Goal: Task Accomplishment & Management: Use online tool/utility

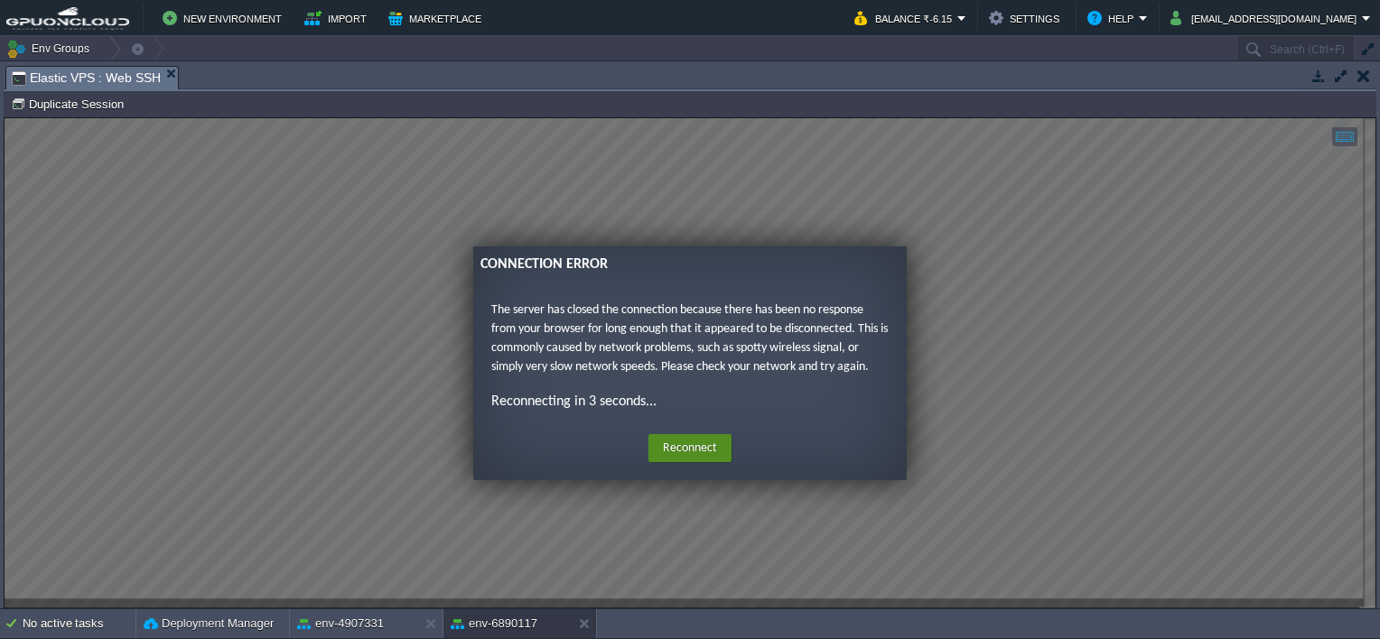
scroll to position [2, 159]
click at [683, 438] on button "Reconnect" at bounding box center [689, 448] width 83 height 29
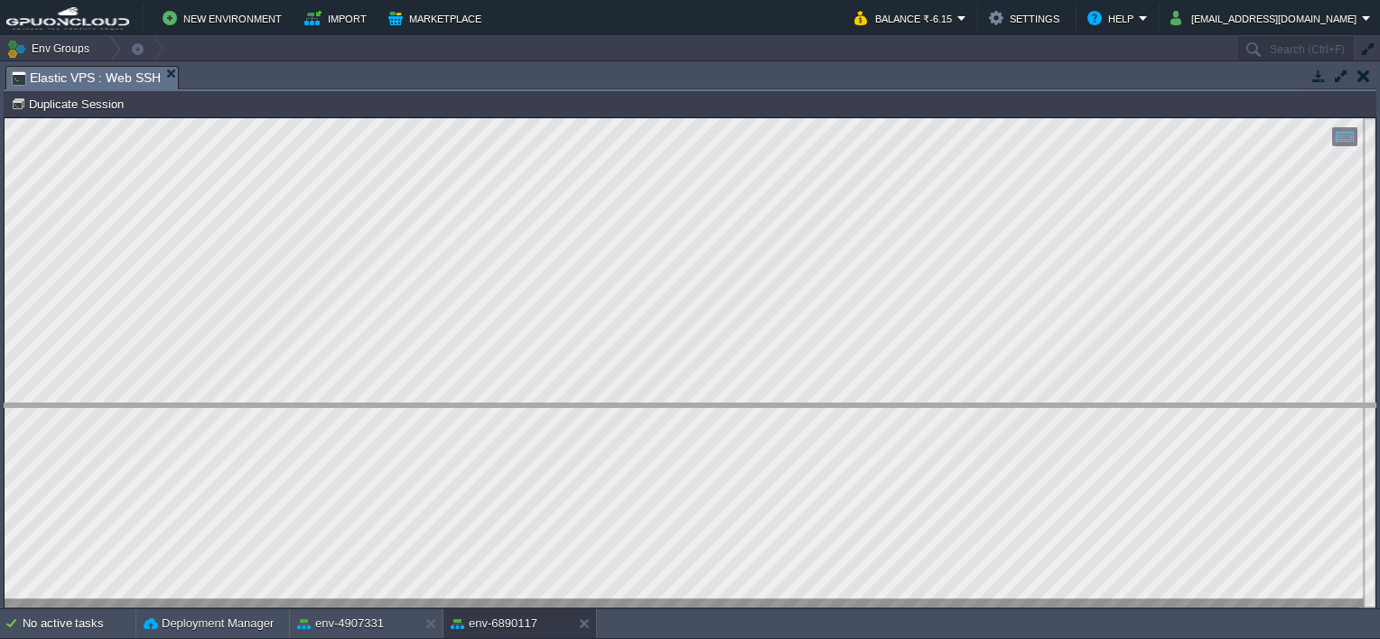
drag, startPoint x: 311, startPoint y: 78, endPoint x: 367, endPoint y: 415, distance: 342.3
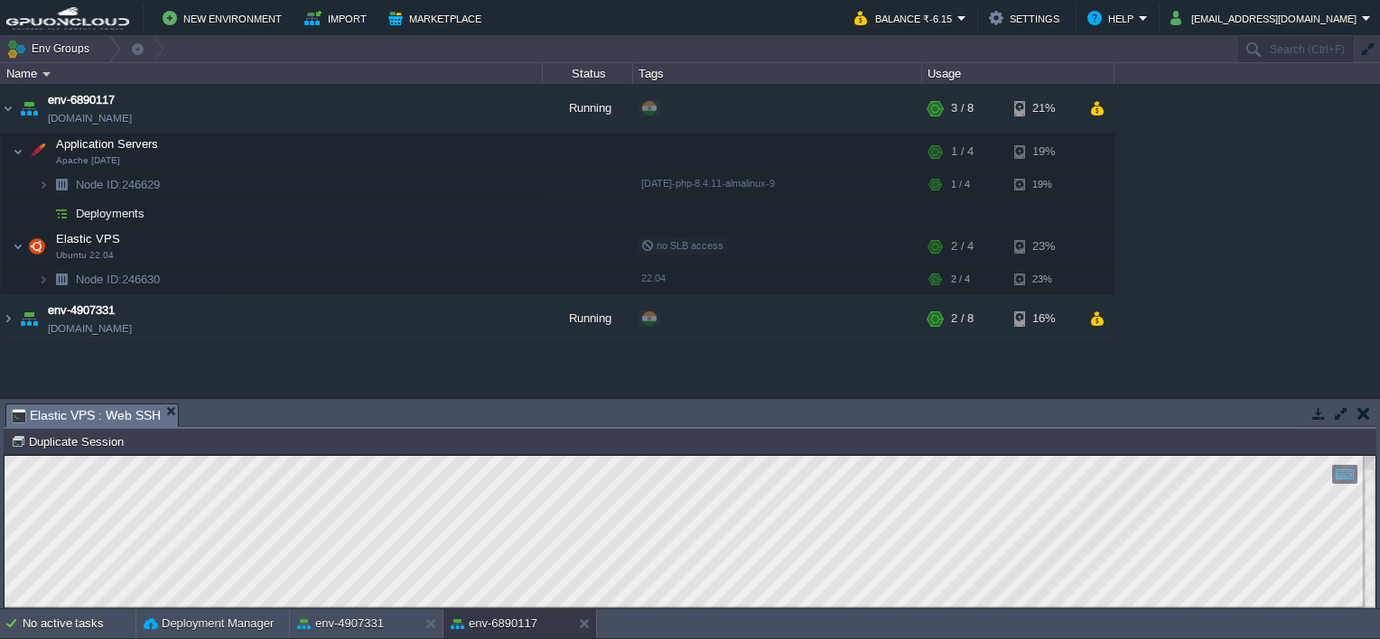
click at [1366, 407] on button "button" at bounding box center [1363, 413] width 13 height 16
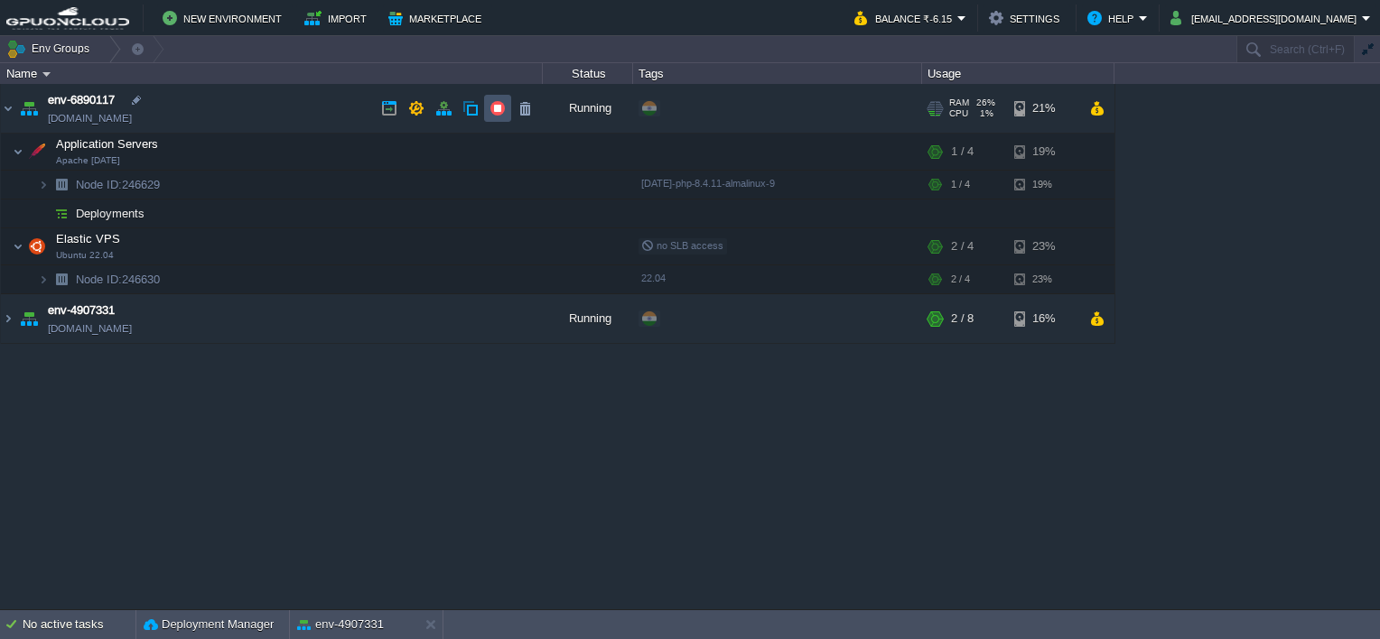
click at [494, 105] on button "button" at bounding box center [497, 108] width 16 height 16
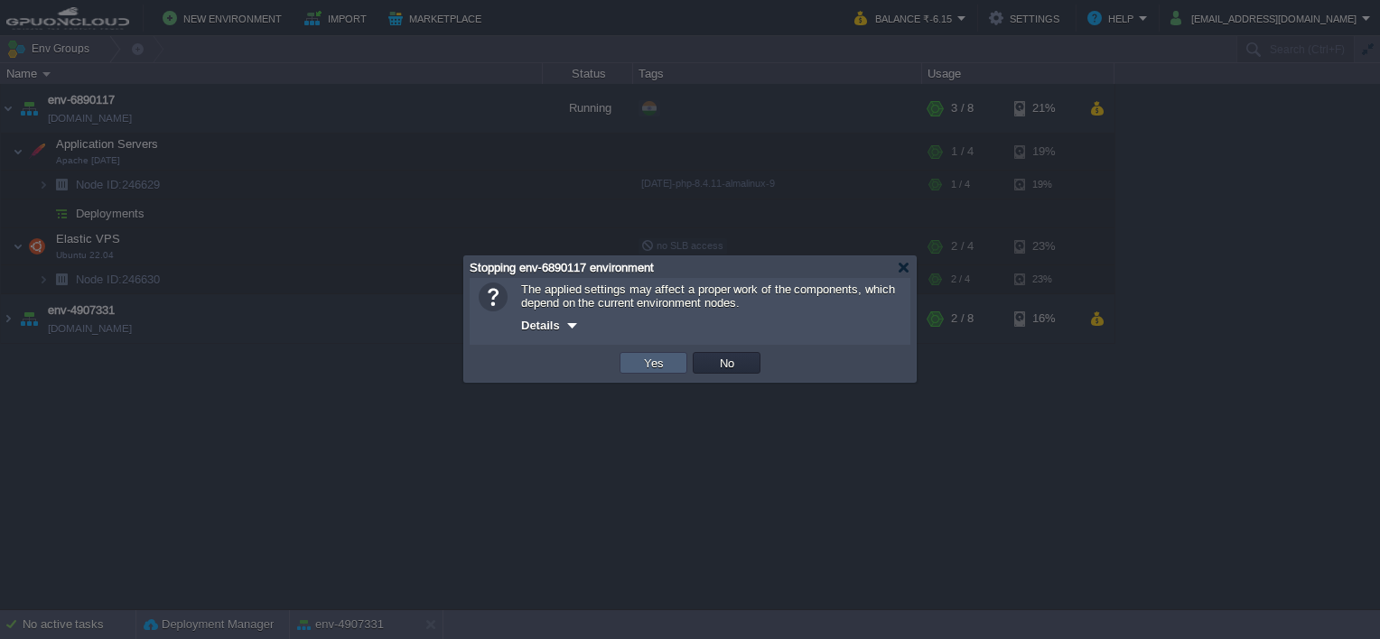
click at [657, 367] on button "Yes" at bounding box center [653, 363] width 31 height 16
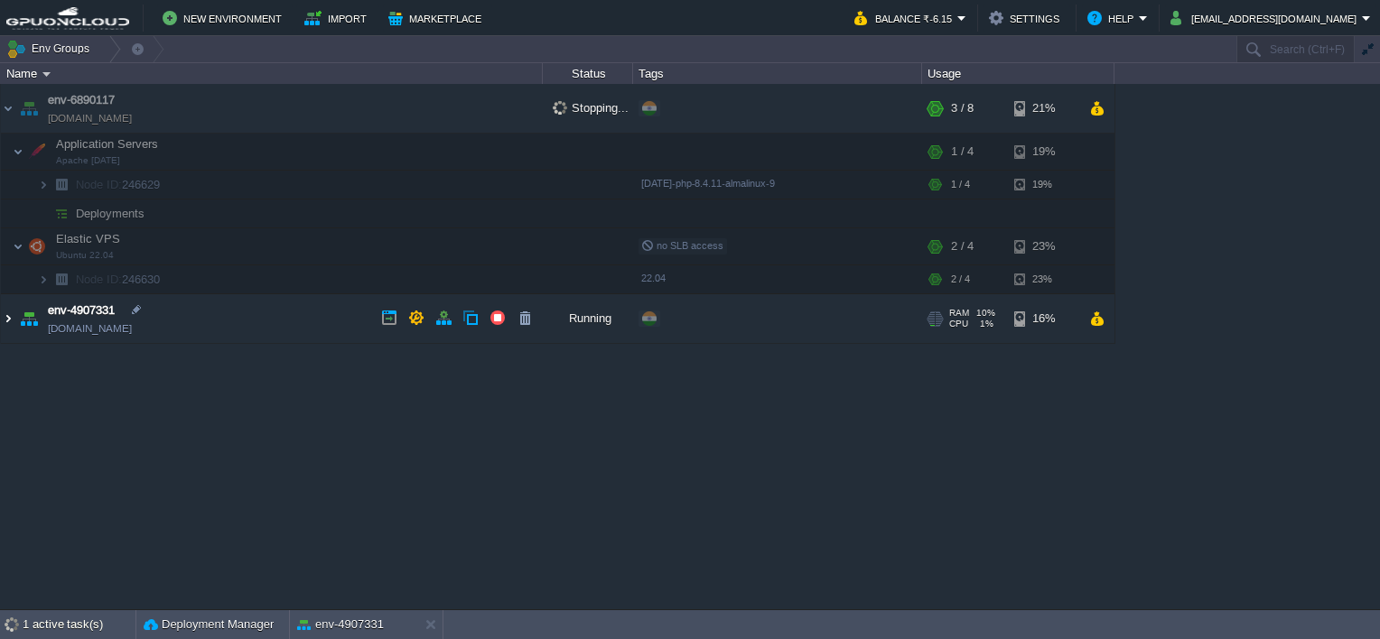
click at [7, 310] on img at bounding box center [8, 318] width 14 height 49
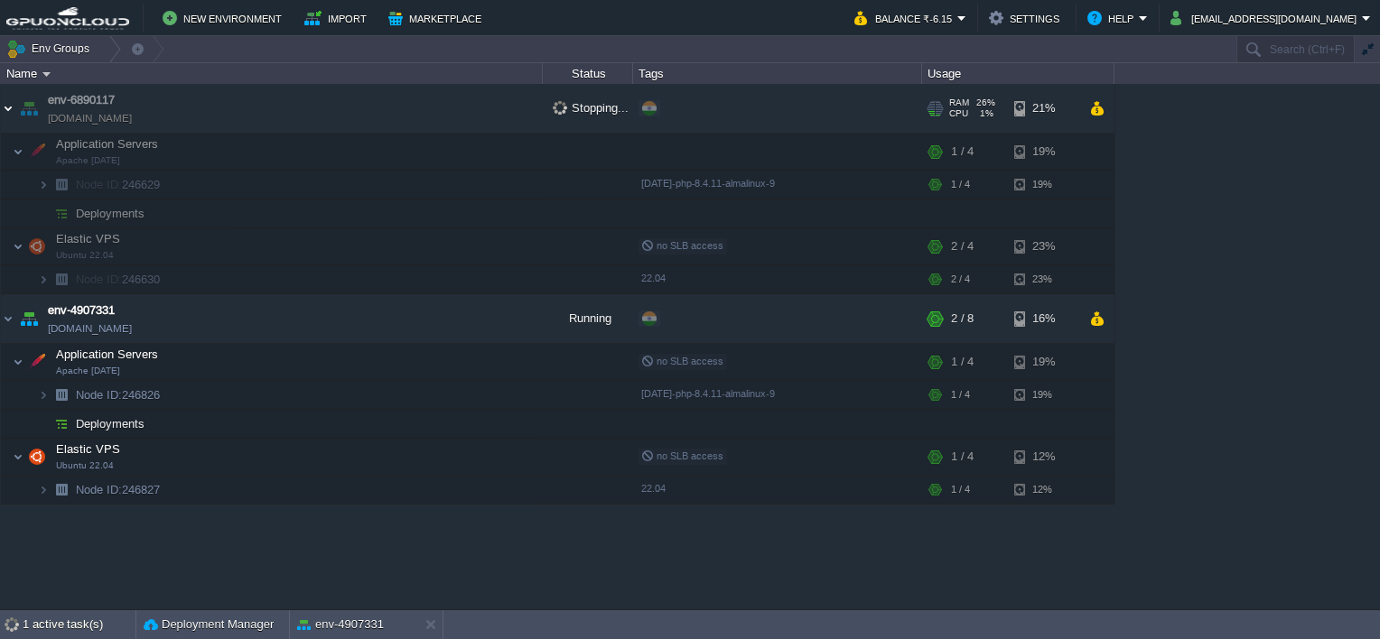
click at [4, 104] on img at bounding box center [8, 108] width 14 height 49
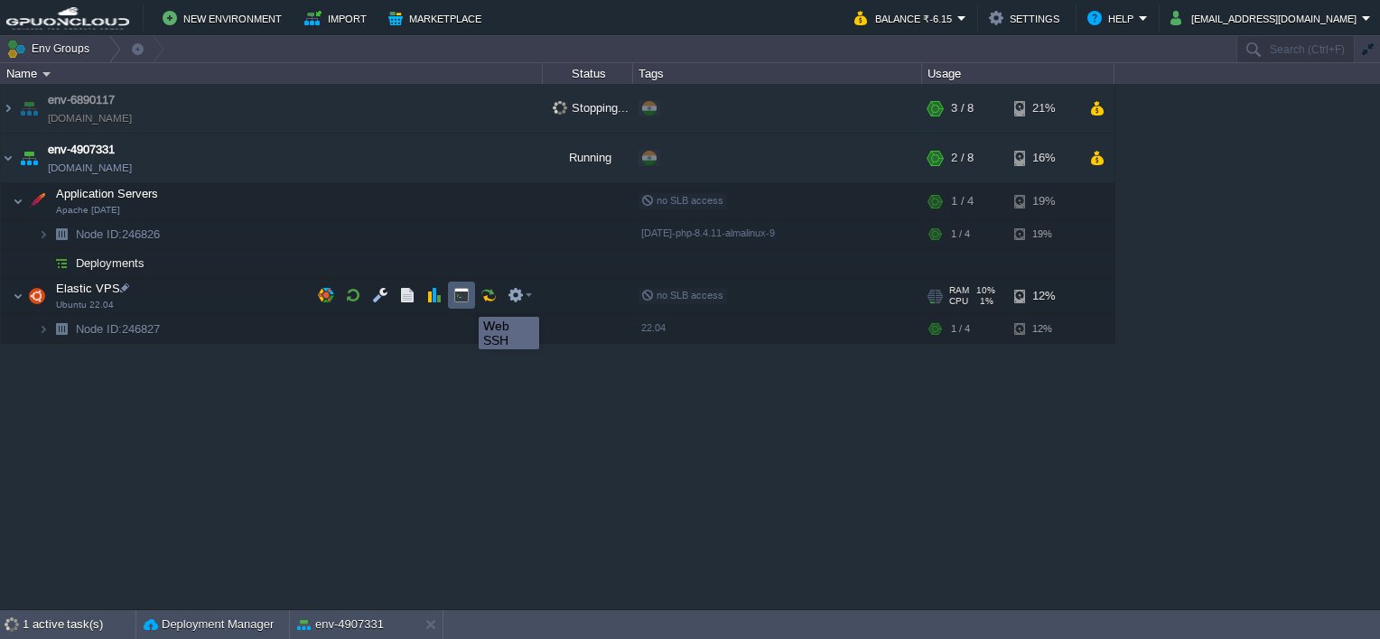
click at [458, 295] on button "button" at bounding box center [461, 295] width 16 height 16
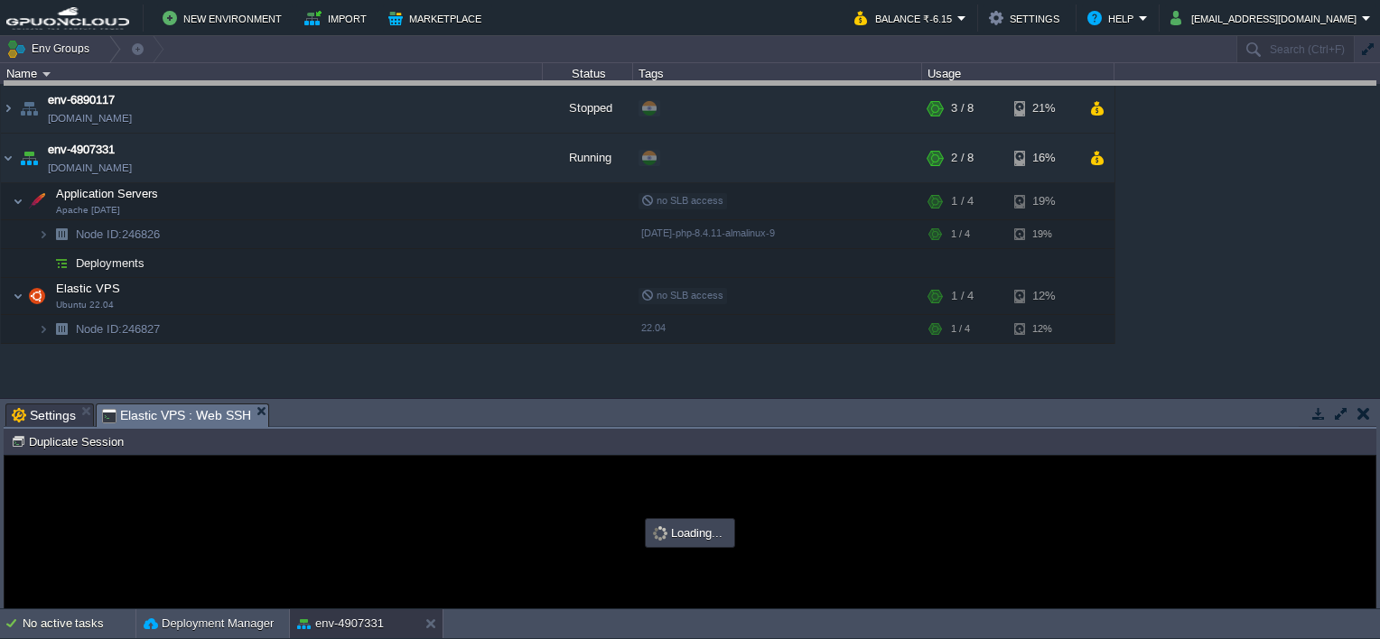
drag, startPoint x: 380, startPoint y: 409, endPoint x: 520, endPoint y: 65, distance: 371.4
click at [517, 68] on body "New Environment Import Marketplace Bonus ₹0.00 Upgrade Account Balance ₹-6.15 S…" at bounding box center [690, 319] width 1380 height 639
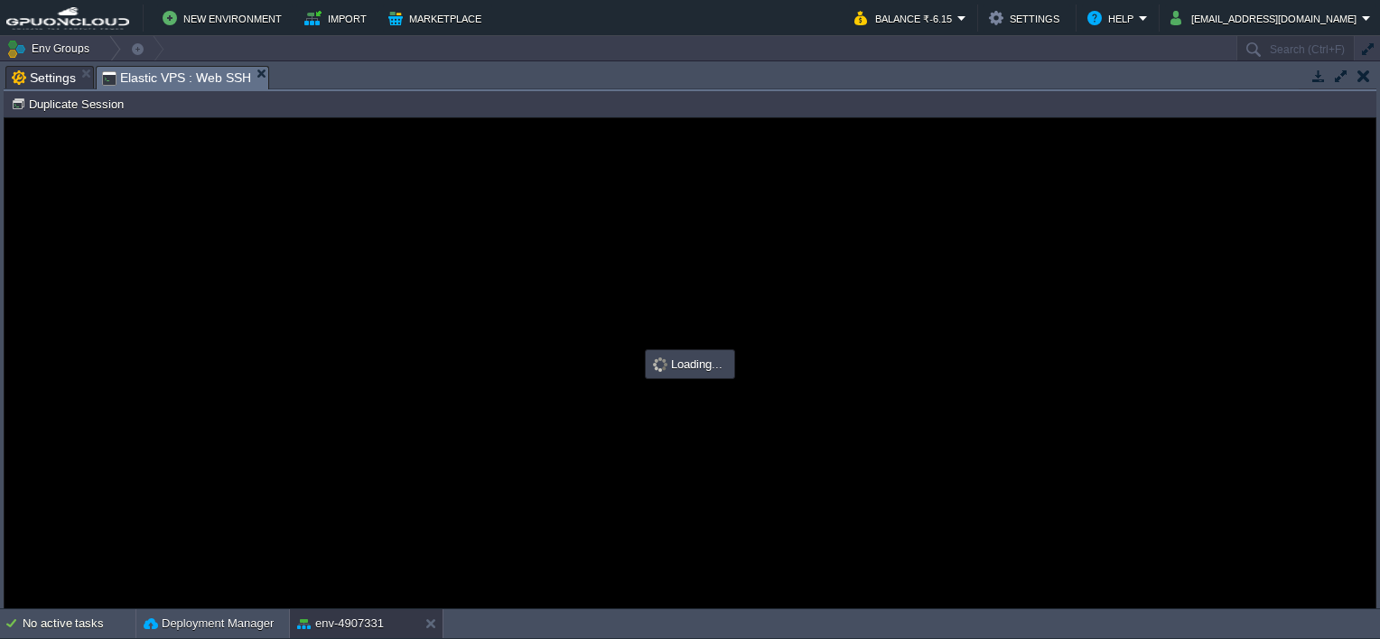
scroll to position [0, 0]
type input "#000000"
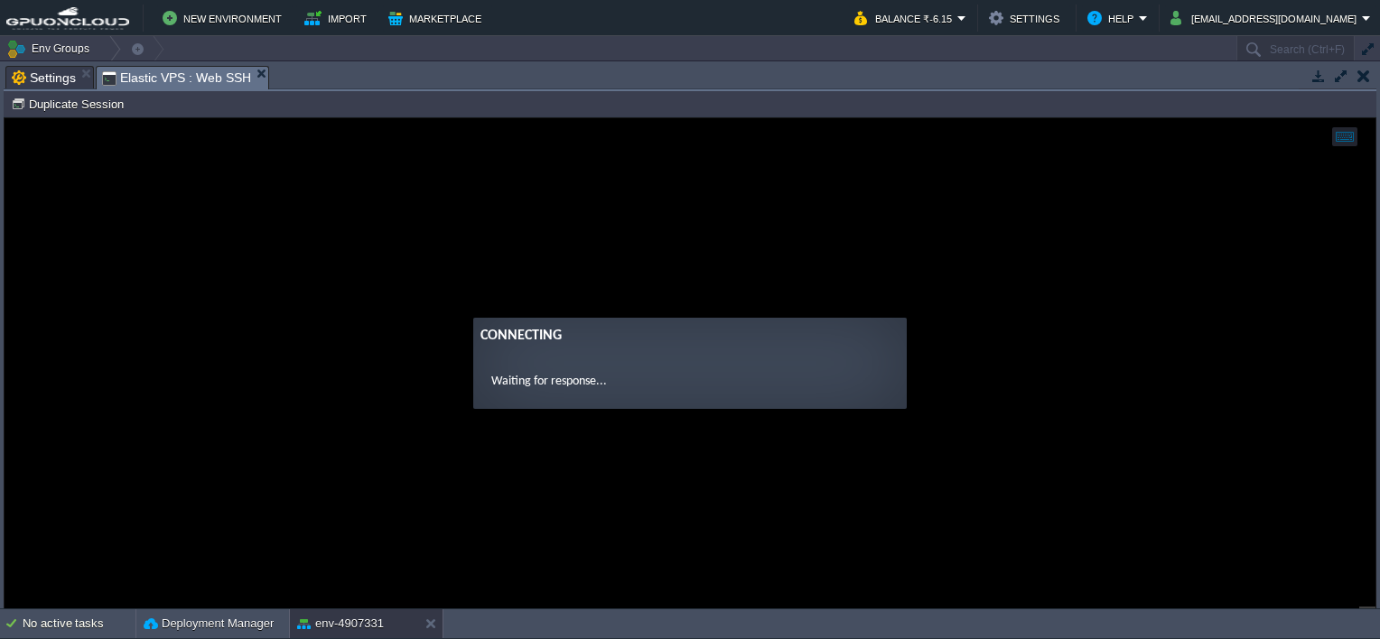
click at [473, 209] on guac-modal "Connecting Waiting for response..." at bounding box center [690, 363] width 1371 height 490
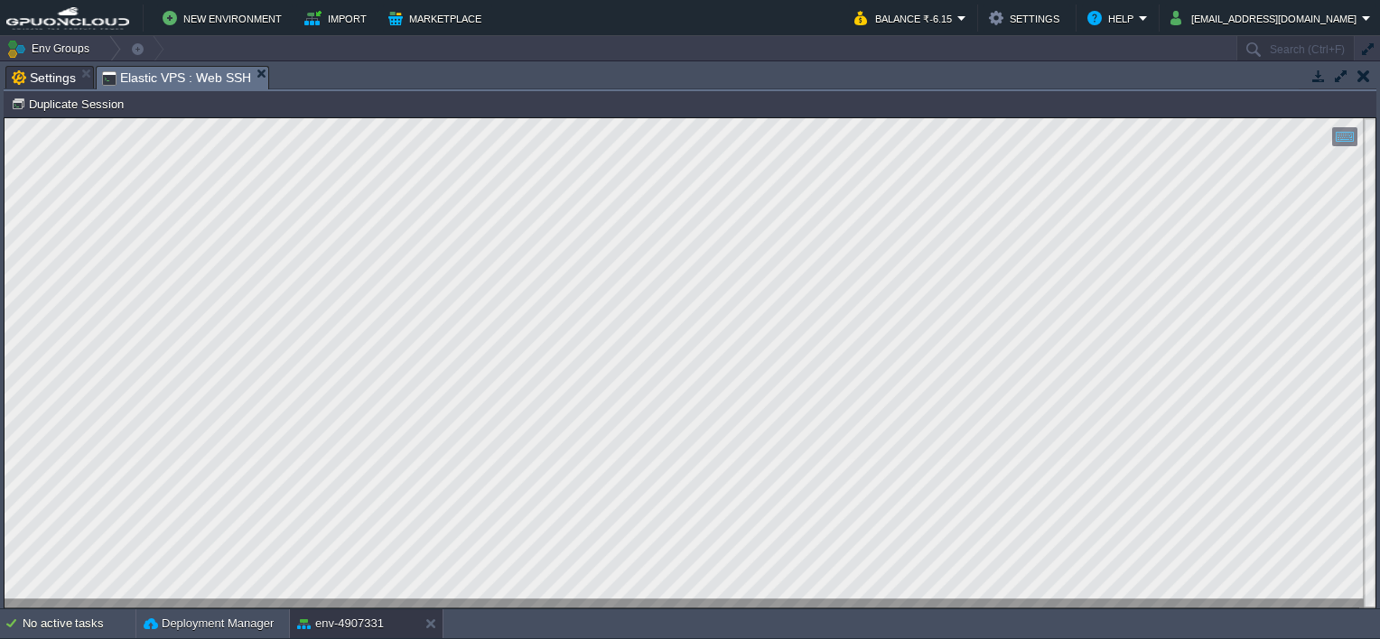
type textarea "[TECHNICAL_ID]"
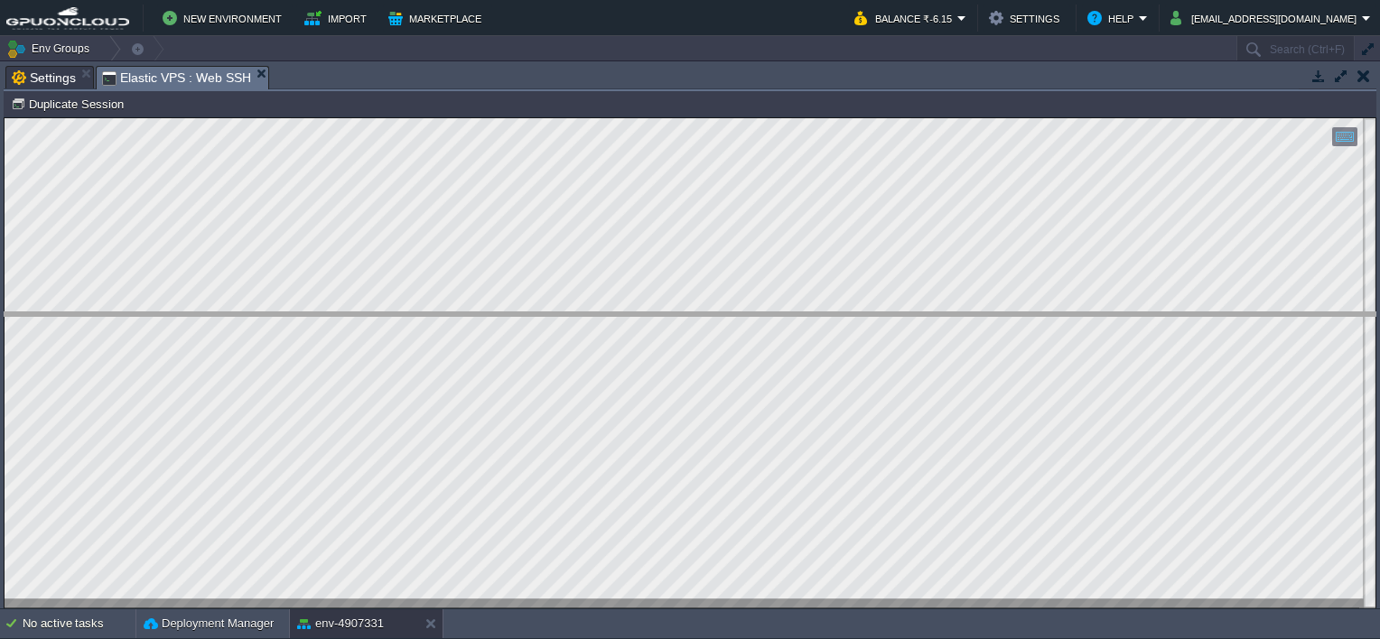
drag, startPoint x: 697, startPoint y: 75, endPoint x: 691, endPoint y: 321, distance: 246.6
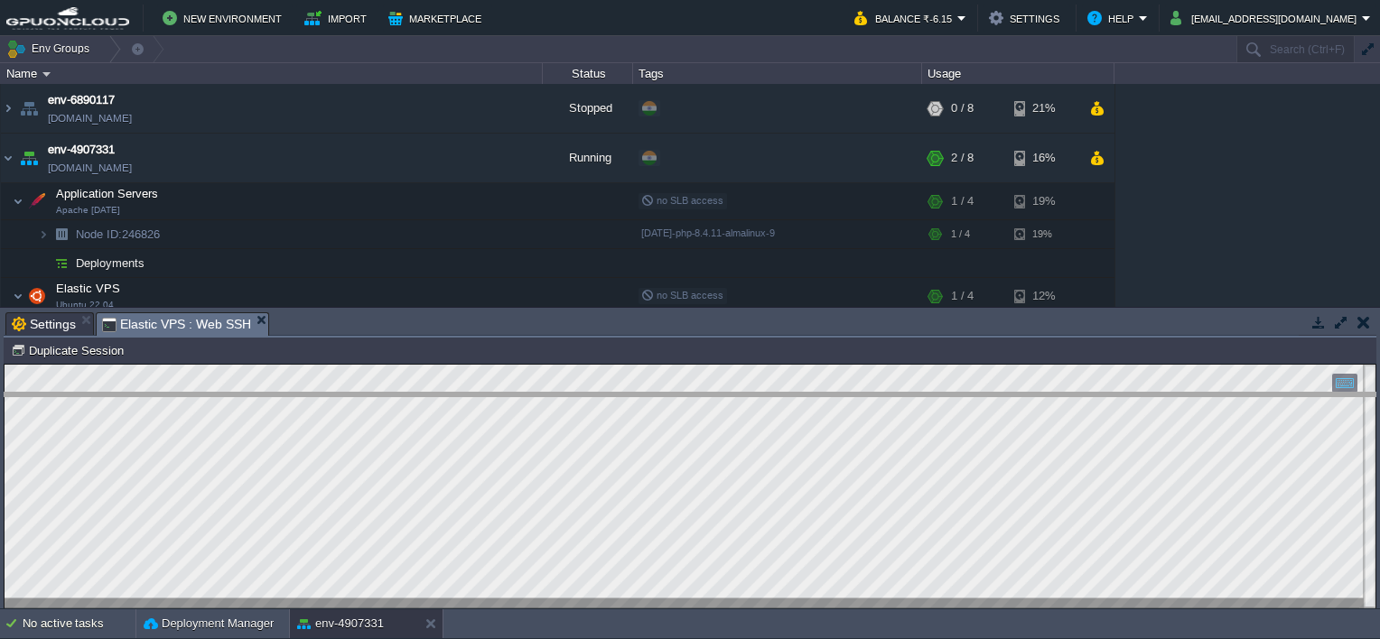
drag, startPoint x: 683, startPoint y: 327, endPoint x: 690, endPoint y: 429, distance: 102.2
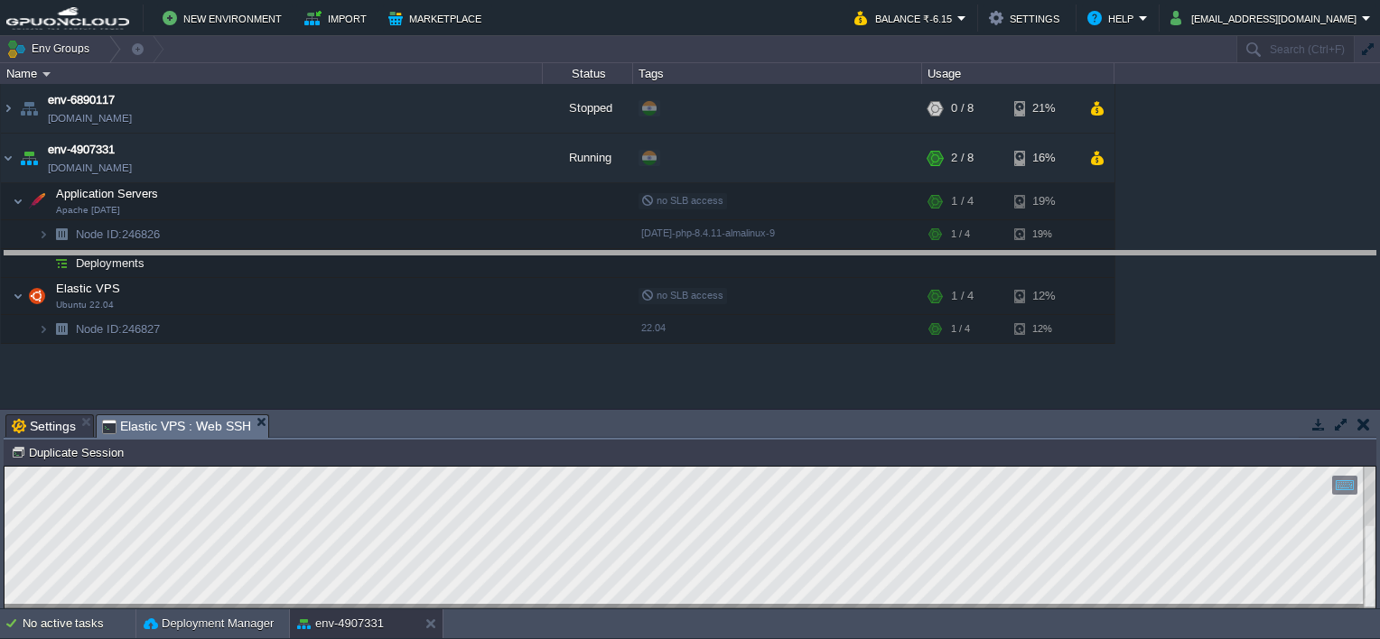
drag, startPoint x: 693, startPoint y: 427, endPoint x: 654, endPoint y: 236, distance: 195.3
